Goal: Information Seeking & Learning: Check status

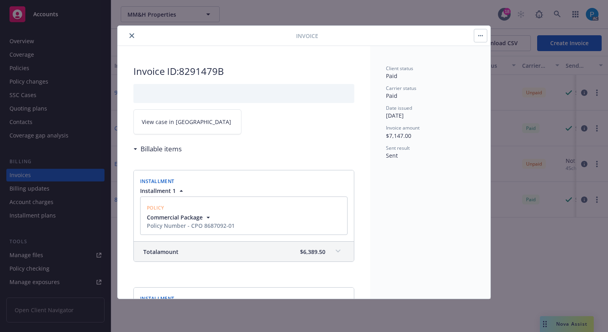
click at [133, 34] on icon "close" at bounding box center [131, 35] width 5 height 5
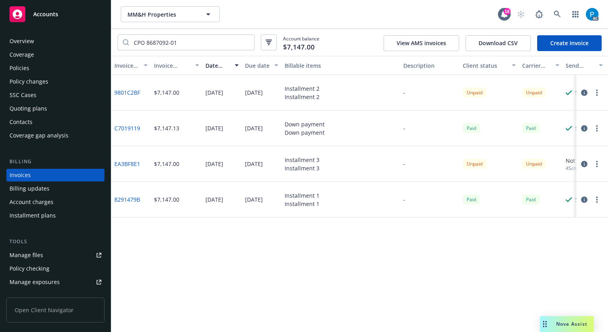
click at [55, 14] on span "Accounts" at bounding box center [45, 14] width 25 height 6
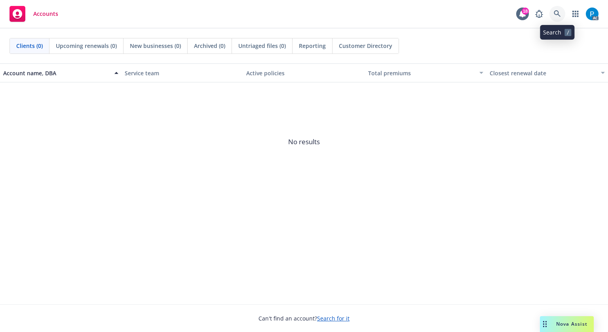
click at [557, 13] on icon at bounding box center [556, 13] width 7 height 7
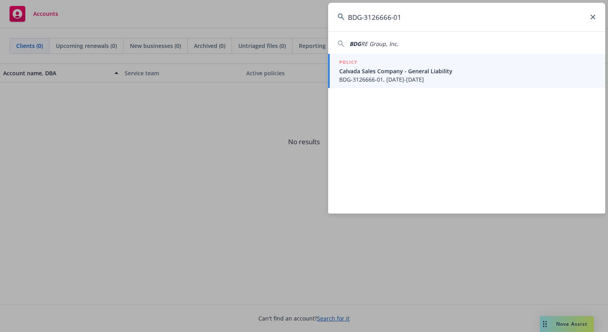
type input "BDG-3126666-01"
click at [436, 76] on span "BDG-3126666-01, 09/23/2025-09/23/2026" at bounding box center [467, 79] width 256 height 8
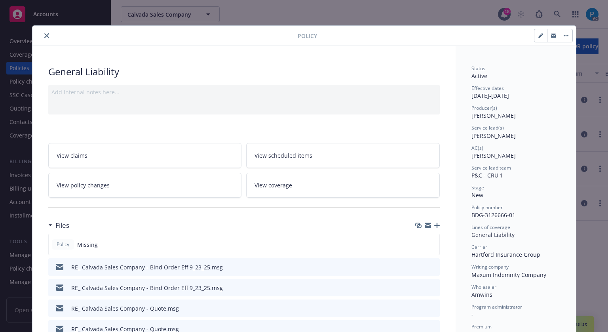
click at [44, 33] on icon "close" at bounding box center [46, 35] width 5 height 5
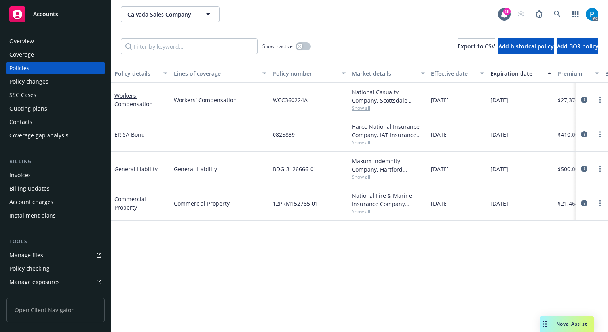
click at [33, 175] on div "Invoices" at bounding box center [55, 175] width 92 height 13
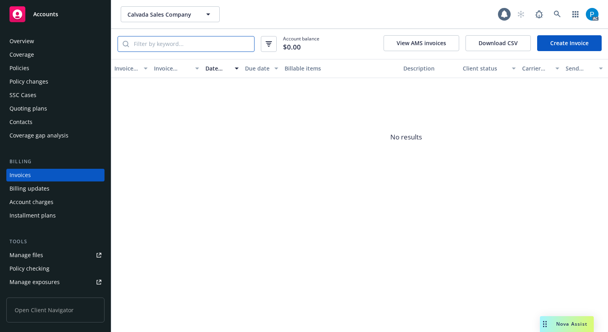
click at [174, 42] on input "search" at bounding box center [191, 43] width 125 height 15
paste input "BDG-3126666-01"
type input "BDG-3126666-01"
click at [60, 12] on div "Accounts" at bounding box center [55, 14] width 92 height 16
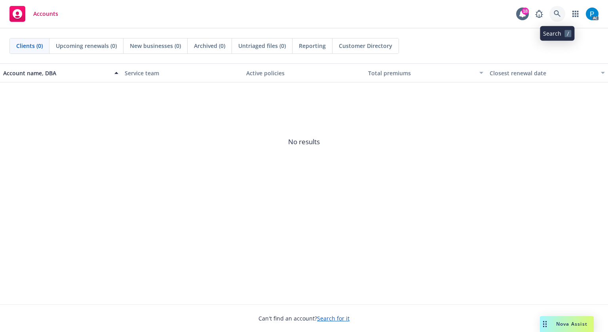
click at [556, 12] on icon at bounding box center [556, 13] width 7 height 7
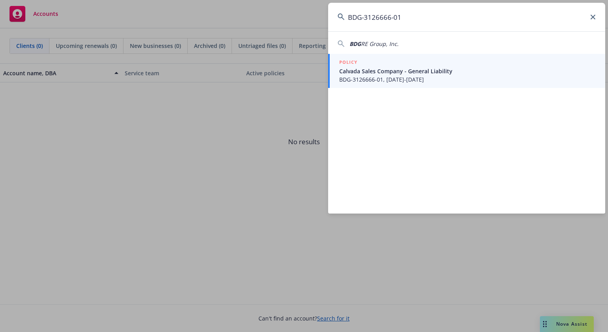
type input "BDG-3126666-01"
click at [416, 68] on span "Calvada Sales Company - General Liability" at bounding box center [467, 71] width 256 height 8
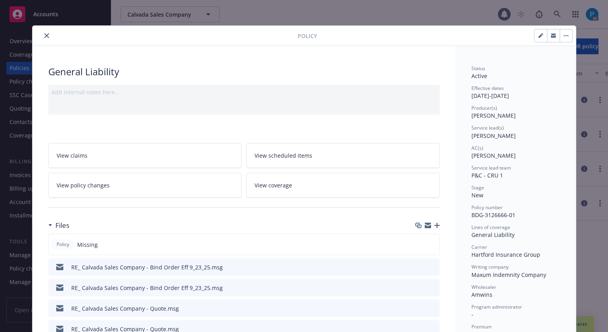
scroll to position [24, 0]
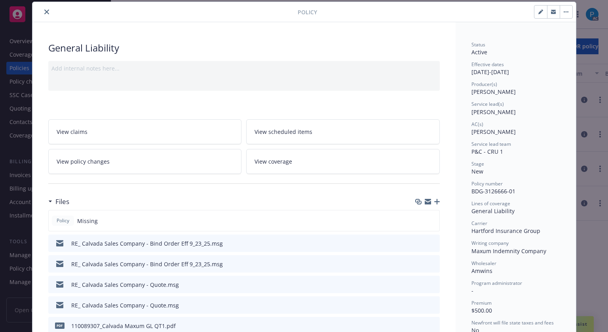
click at [44, 10] on icon "close" at bounding box center [46, 11] width 5 height 5
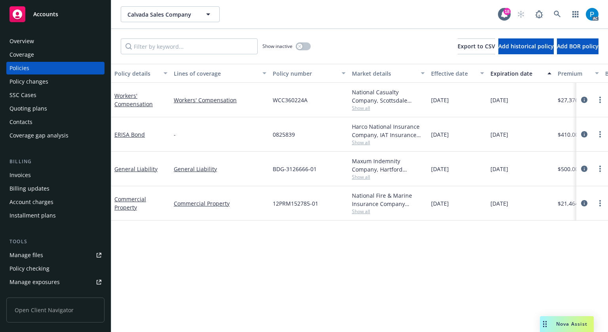
click at [57, 15] on span "Accounts" at bounding box center [45, 14] width 25 height 6
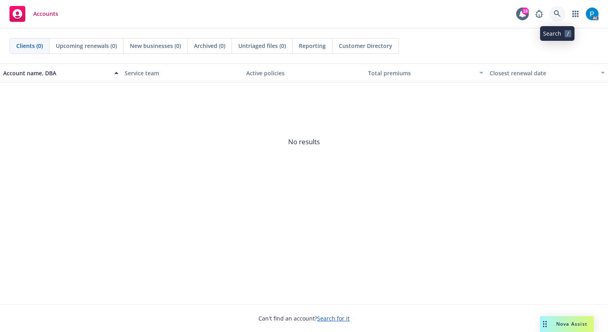
click at [555, 11] on icon at bounding box center [556, 13] width 7 height 7
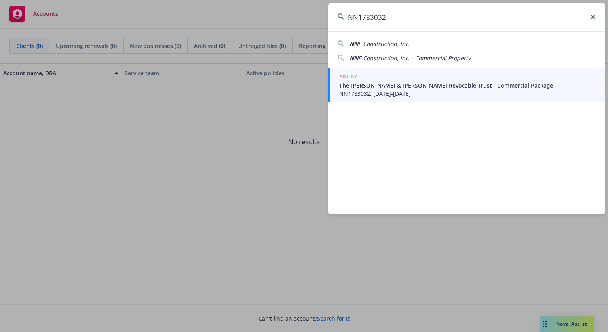
type input "NN1783032"
click at [430, 83] on span "The Randall J Harris & Leonora Guerra-Harris Revocable Trust - Commercial Packa…" at bounding box center [467, 85] width 256 height 8
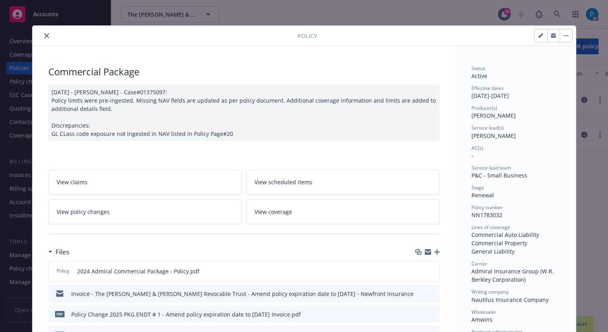
click at [44, 37] on icon "close" at bounding box center [46, 35] width 5 height 5
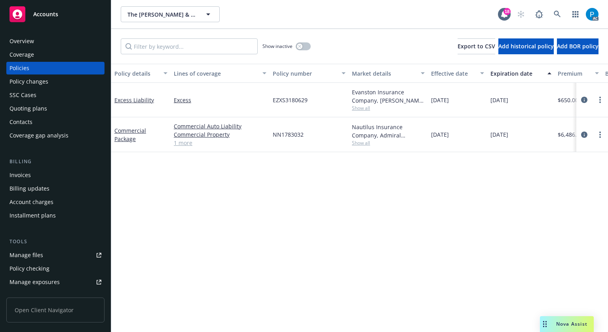
click at [37, 175] on div "Invoices" at bounding box center [55, 175] width 92 height 13
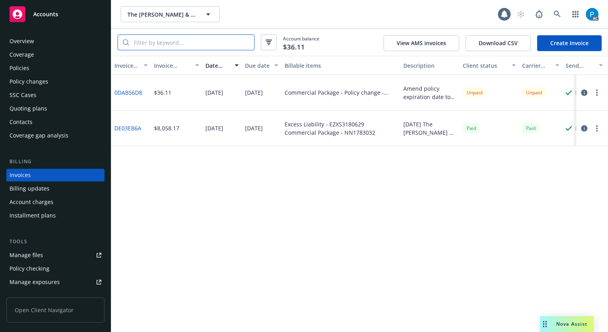
click at [179, 44] on input "search" at bounding box center [191, 42] width 125 height 15
paste input "NN1783032"
type input "NN1783032"
click at [49, 71] on div "Policies" at bounding box center [55, 68] width 92 height 13
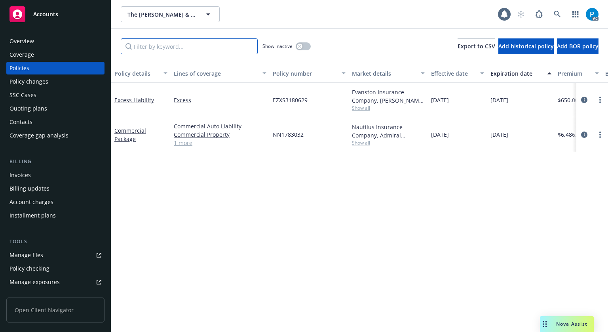
click at [165, 49] on input "Filter by keyword..." at bounding box center [189, 46] width 137 height 16
paste input "NN1783032"
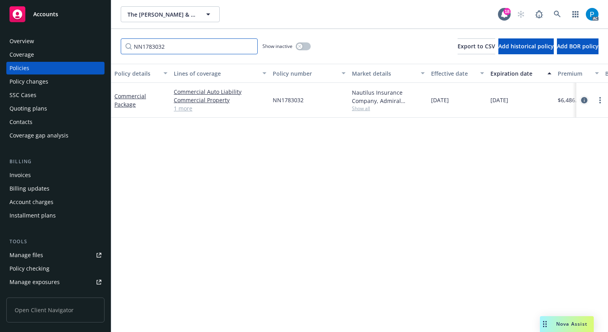
type input "NN1783032"
click at [581, 100] on icon "circleInformation" at bounding box center [584, 100] width 6 height 6
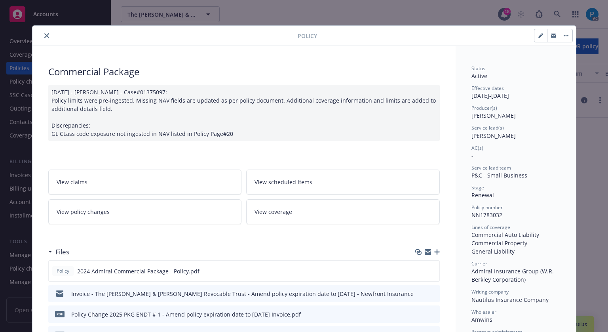
scroll to position [24, 0]
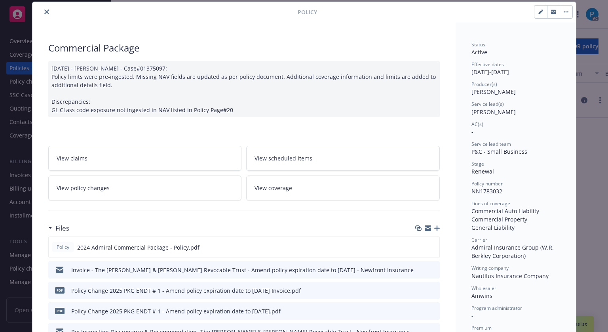
click at [44, 10] on icon "close" at bounding box center [46, 11] width 5 height 5
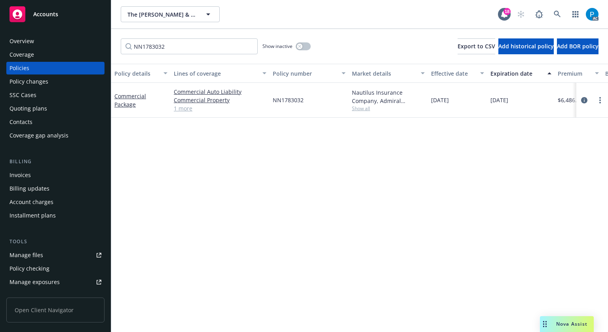
click at [44, 10] on div "Accounts" at bounding box center [55, 14] width 92 height 16
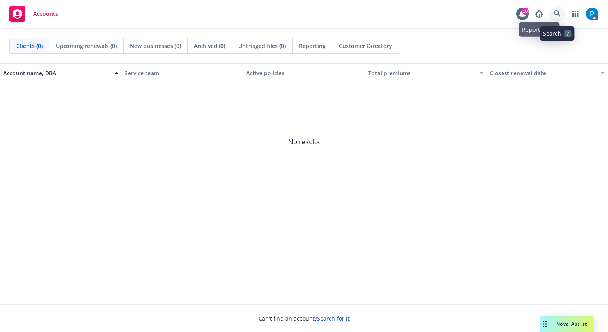
click at [559, 12] on icon at bounding box center [556, 13] width 7 height 7
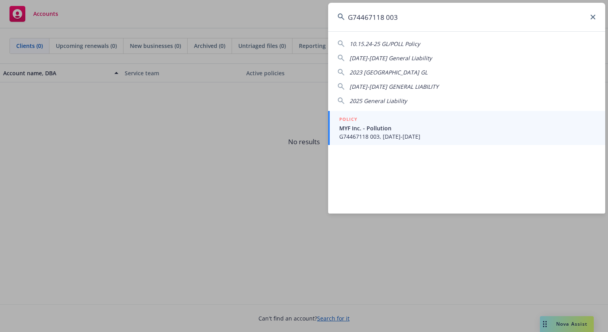
type input "G74467118 003"
click at [392, 123] on div "POLICY MYF Inc. - Pollution G74467118 003, 09/13/2025-09/13/2026" at bounding box center [467, 127] width 256 height 25
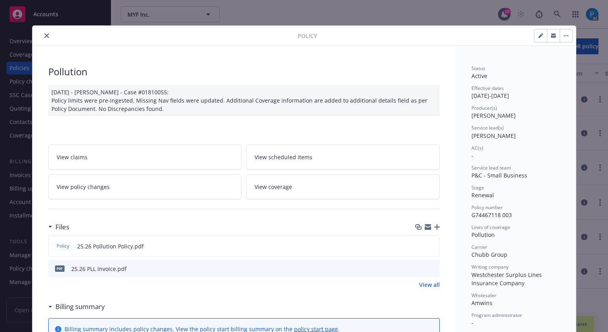
click at [44, 35] on icon "close" at bounding box center [46, 35] width 5 height 5
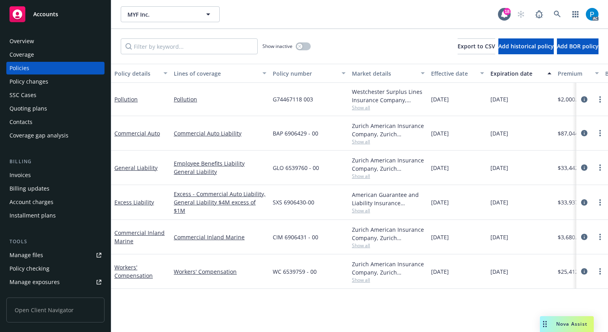
click at [35, 174] on div "Invoices" at bounding box center [55, 175] width 92 height 13
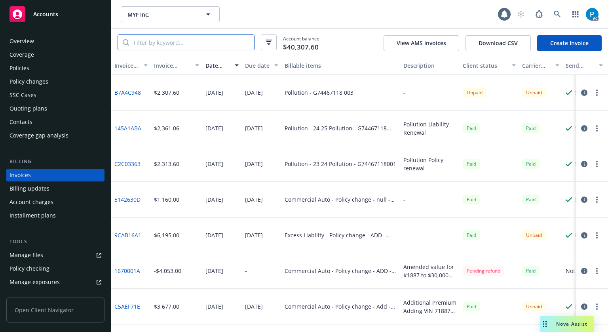
click at [171, 42] on input "search" at bounding box center [191, 42] width 125 height 15
paste input "G74467118 003"
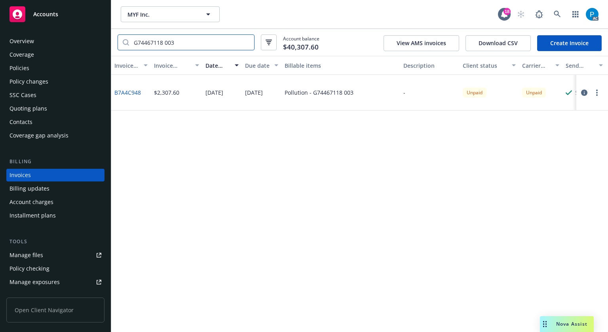
type input "G74467118 003"
click at [56, 66] on div "Policies" at bounding box center [55, 68] width 92 height 13
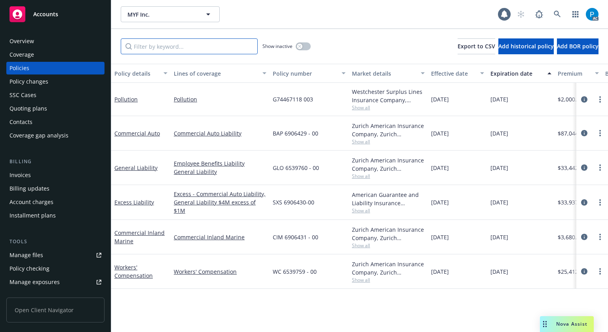
click at [195, 47] on input "Filter by keyword..." at bounding box center [189, 46] width 137 height 16
paste input "G74467118 003"
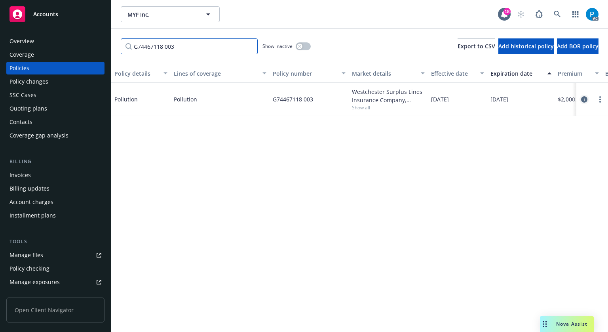
type input "G74467118 003"
click at [581, 98] on icon "circleInformation" at bounding box center [584, 99] width 6 height 6
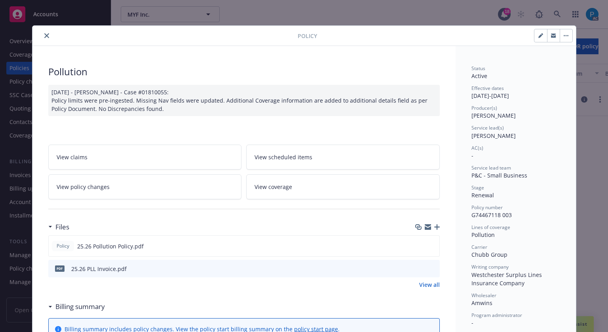
scroll to position [24, 0]
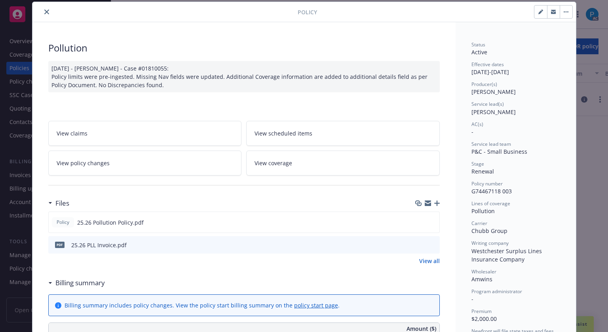
click at [44, 13] on icon "close" at bounding box center [46, 11] width 5 height 5
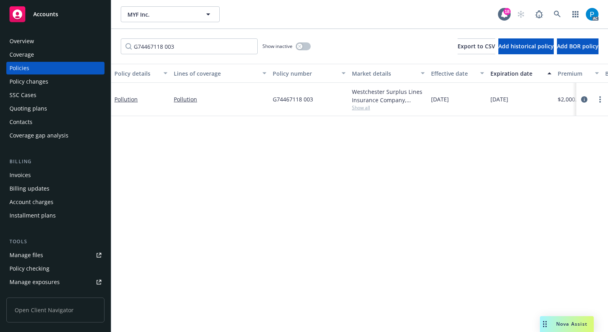
click at [42, 13] on span "Accounts" at bounding box center [45, 14] width 25 height 6
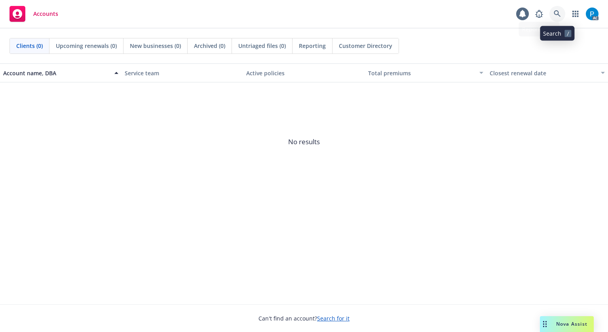
click at [562, 14] on link at bounding box center [557, 14] width 16 height 16
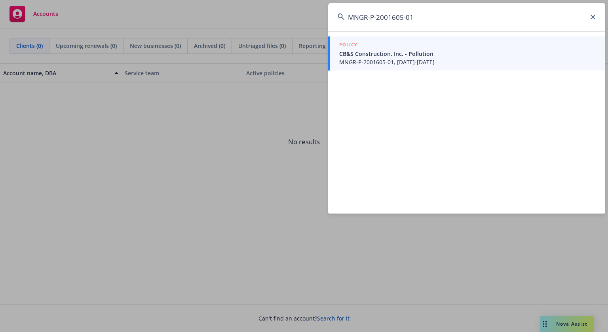
type input "MNGR-P-2001605-01"
click at [410, 55] on span "CB&S Construction, Inc. - Pollution" at bounding box center [467, 53] width 256 height 8
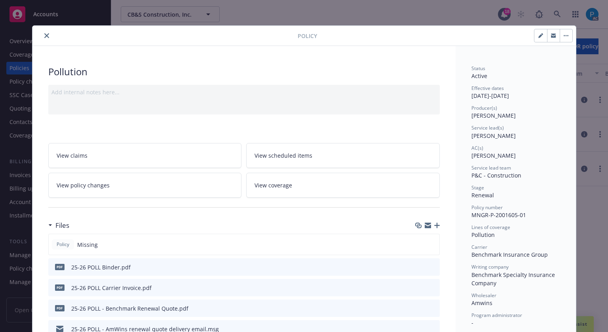
click at [44, 35] on icon "close" at bounding box center [46, 35] width 5 height 5
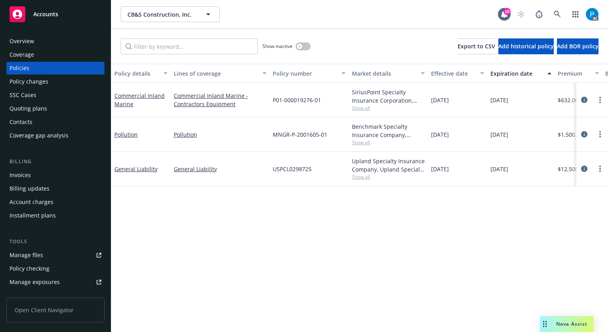
click at [40, 175] on div "Invoices" at bounding box center [55, 175] width 92 height 13
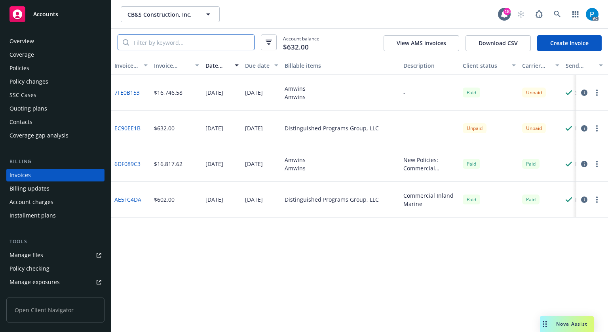
click at [178, 42] on input "search" at bounding box center [191, 42] width 125 height 15
paste input "MNGR-P-2001605-01"
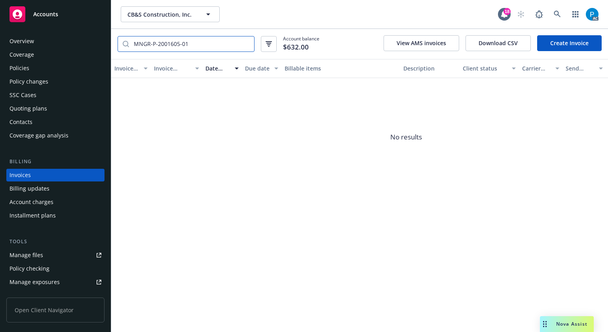
type input "MNGR-P-2001605-01"
click at [60, 10] on div "Accounts" at bounding box center [55, 14] width 92 height 16
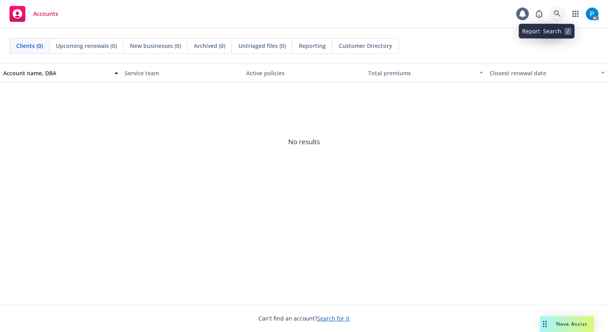
click at [557, 12] on icon at bounding box center [556, 13] width 7 height 7
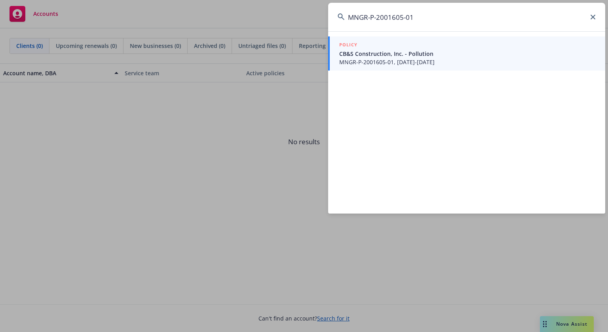
type input "MNGR-P-2001605-01"
click at [423, 50] on span "CB&S Construction, Inc. - Pollution" at bounding box center [467, 53] width 256 height 8
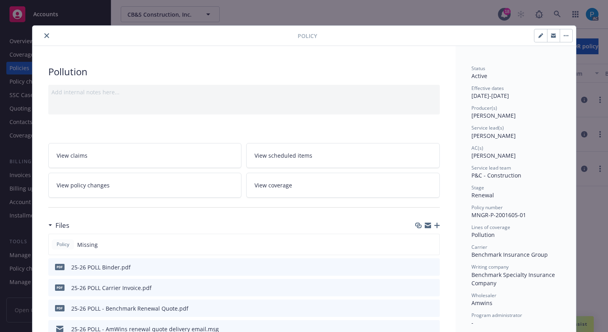
click at [44, 33] on icon "close" at bounding box center [46, 35] width 5 height 5
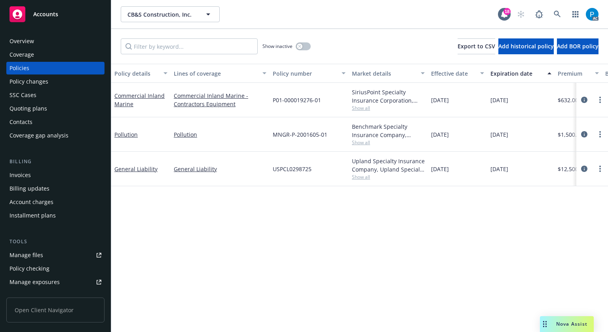
click at [30, 172] on div "Invoices" at bounding box center [19, 175] width 21 height 13
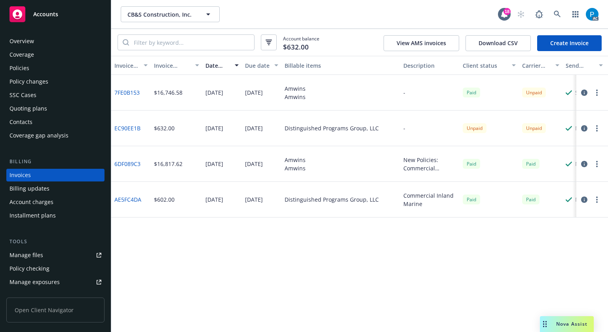
click at [584, 92] on icon "button" at bounding box center [584, 92] width 6 height 6
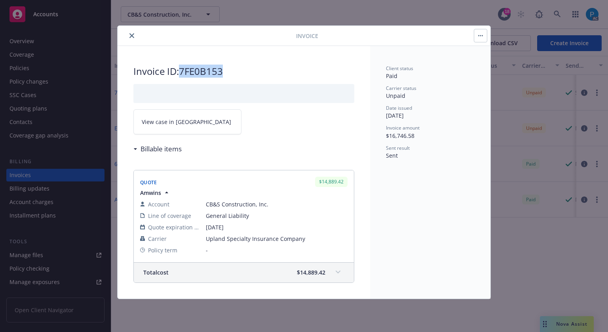
drag, startPoint x: 224, startPoint y: 68, endPoint x: 182, endPoint y: 72, distance: 42.5
click at [182, 72] on h2 "Invoice ID: 7FE0B153" at bounding box center [243, 71] width 221 height 13
copy h2 "7FE0B153"
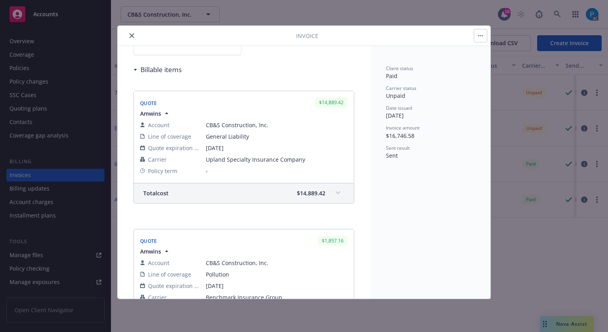
click at [320, 186] on div "Total cost $14,889.42" at bounding box center [244, 193] width 220 height 20
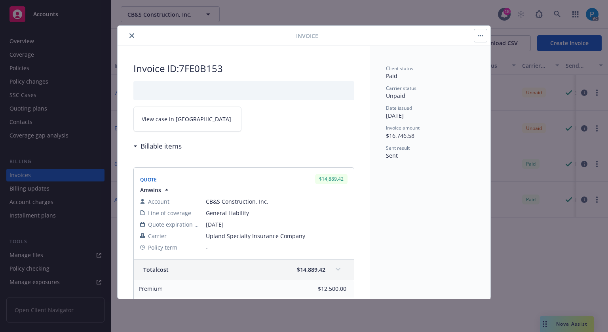
scroll to position [0, 0]
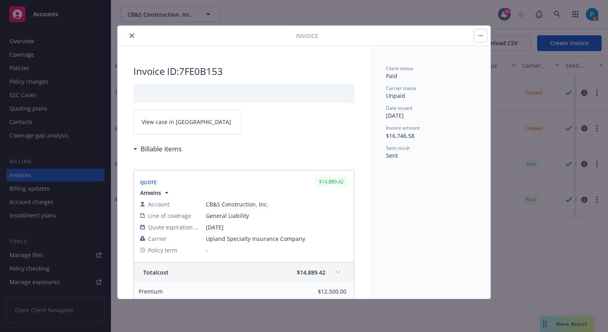
click at [191, 123] on link "View case in [GEOGRAPHIC_DATA]" at bounding box center [187, 121] width 108 height 25
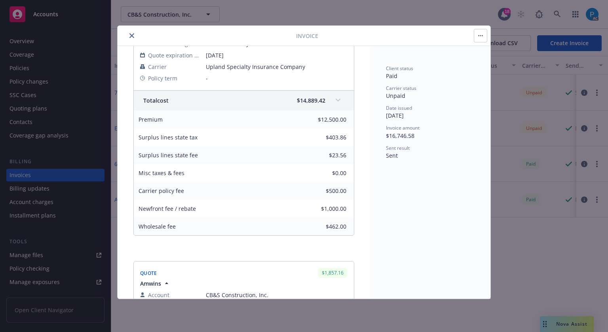
scroll to position [158, 0]
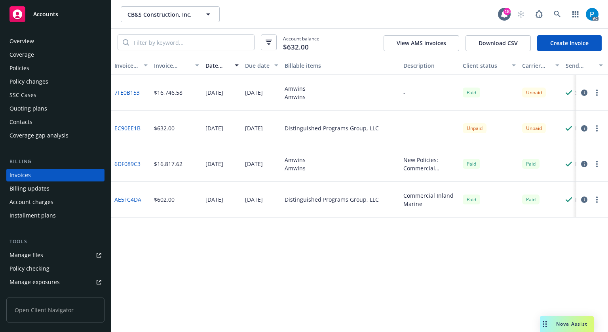
drag, startPoint x: 0, startPoint y: 0, endPoint x: 47, endPoint y: 15, distance: 49.5
click at [47, 15] on span "Accounts" at bounding box center [45, 14] width 25 height 6
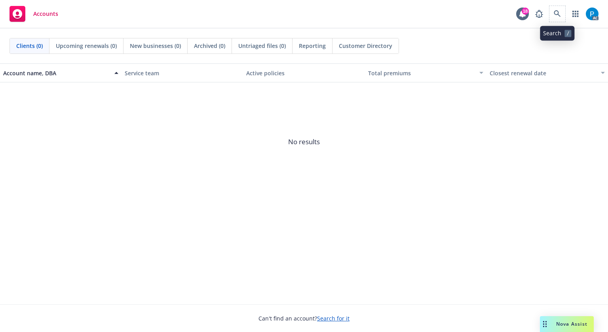
click at [553, 6] on span at bounding box center [557, 14] width 16 height 16
click at [554, 15] on icon at bounding box center [556, 13] width 7 height 7
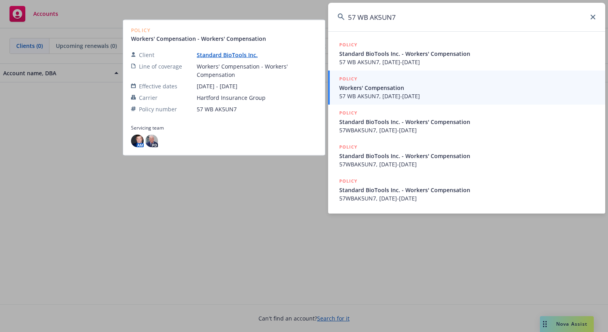
type input "57 WB AK5UN7"
click at [383, 89] on span "Workers' Compensation" at bounding box center [467, 87] width 256 height 8
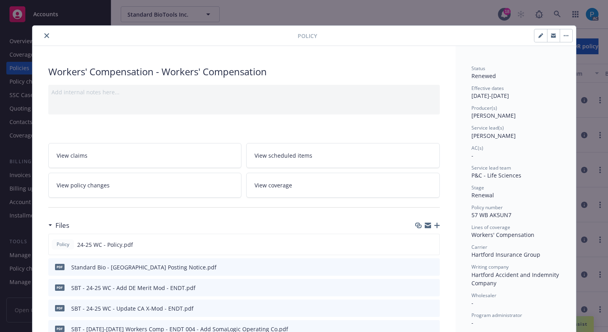
click at [44, 35] on icon "close" at bounding box center [46, 35] width 5 height 5
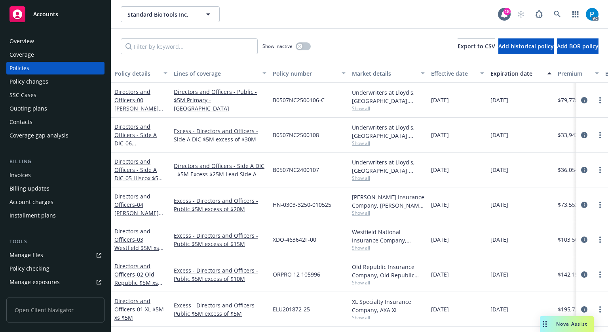
click at [32, 170] on div "Invoices" at bounding box center [55, 175] width 92 height 13
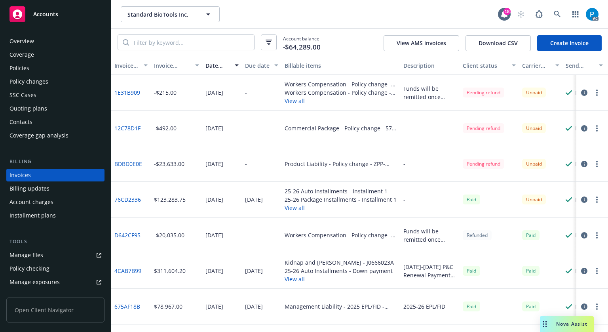
click at [581, 163] on icon "button" at bounding box center [584, 164] width 6 height 6
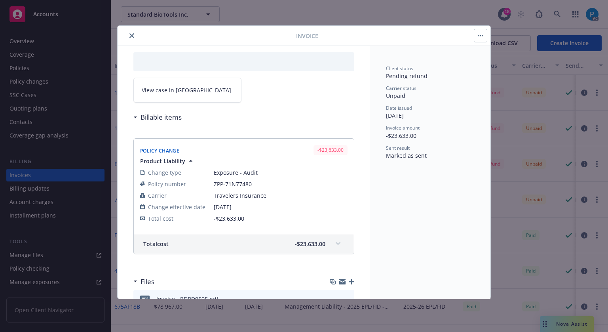
scroll to position [70, 0]
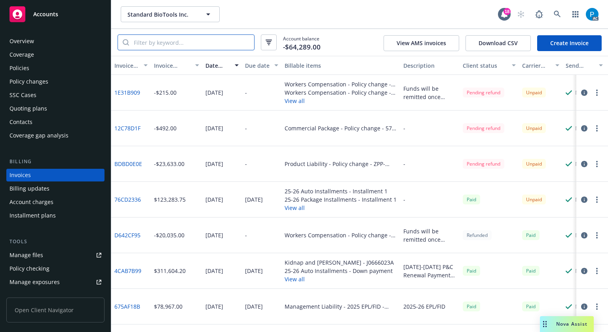
click at [175, 44] on input "search" at bounding box center [191, 42] width 125 height 15
paste input "57 WB AK5UN7"
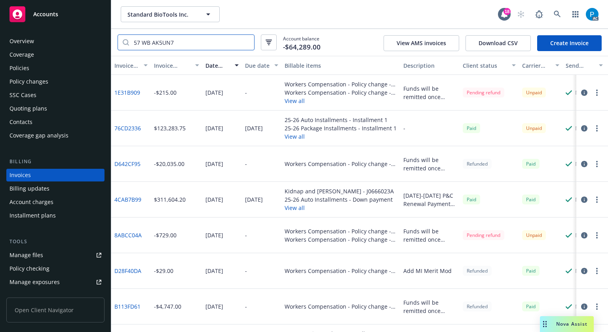
click at [143, 42] on input "57 WB AK5UN7" at bounding box center [191, 42] width 125 height 15
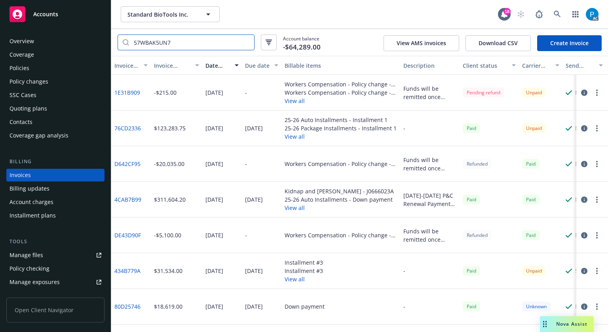
scroll to position [70, 0]
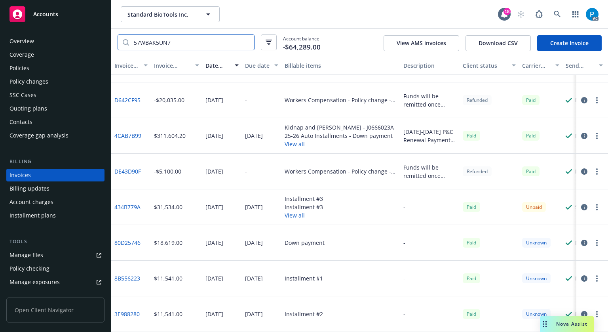
type input "57WBAK5UN7"
